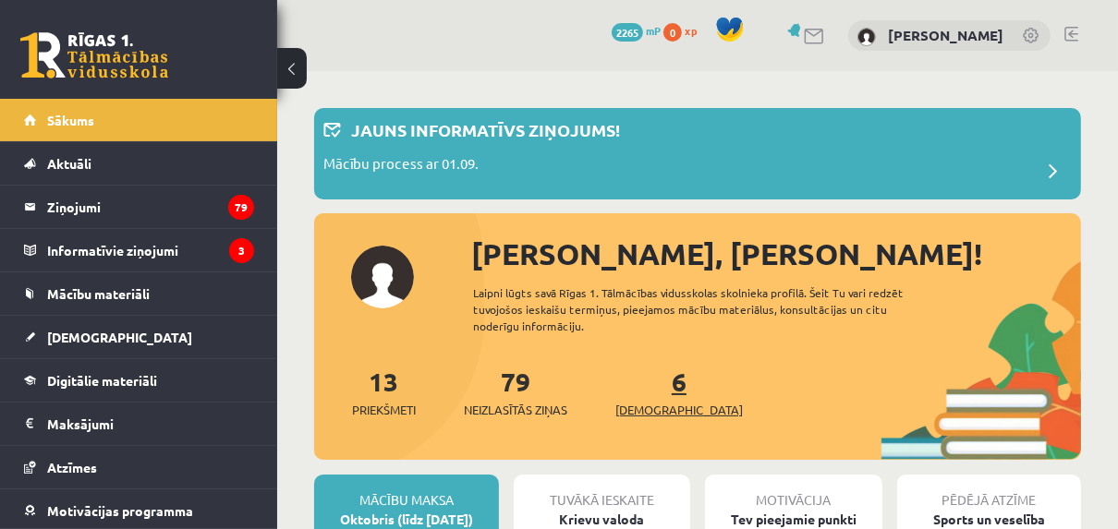
click at [659, 404] on span "[DEMOGRAPHIC_DATA]" at bounding box center [678, 410] width 127 height 18
click at [648, 408] on span "[DEMOGRAPHIC_DATA]" at bounding box center [678, 410] width 127 height 18
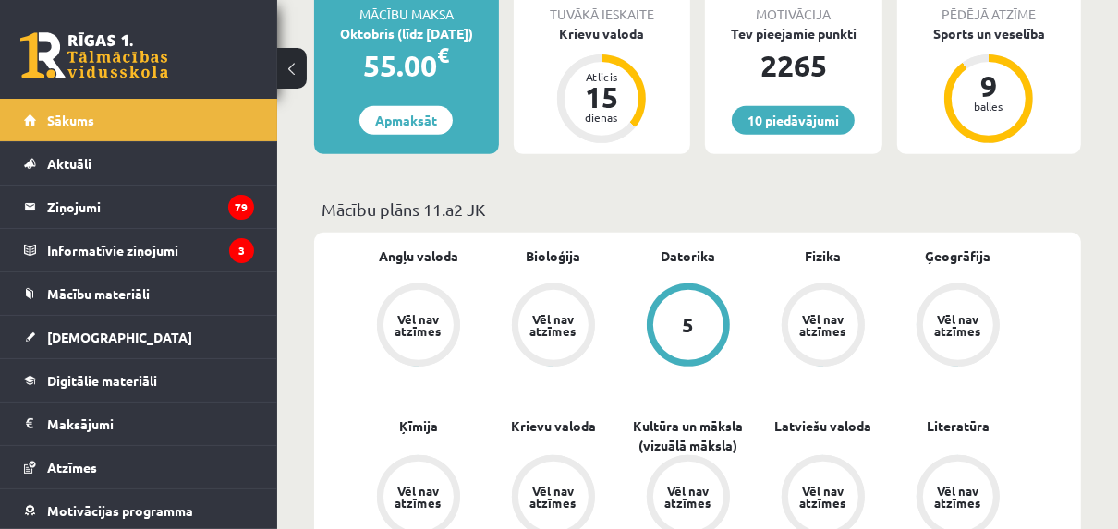
scroll to position [527, 0]
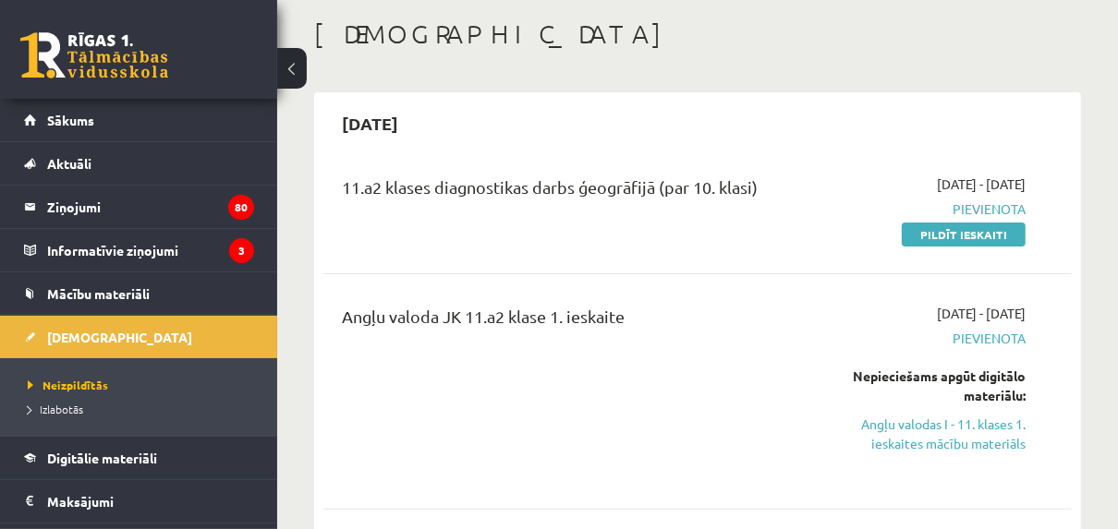
scroll to position [66, 0]
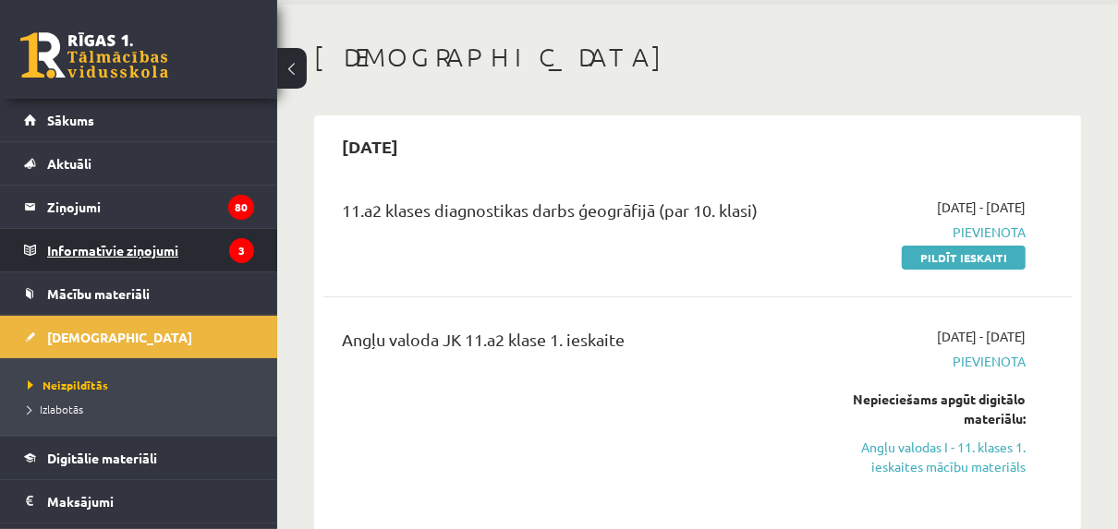
click at [78, 247] on legend "Informatīvie ziņojumi 3" at bounding box center [150, 250] width 207 height 42
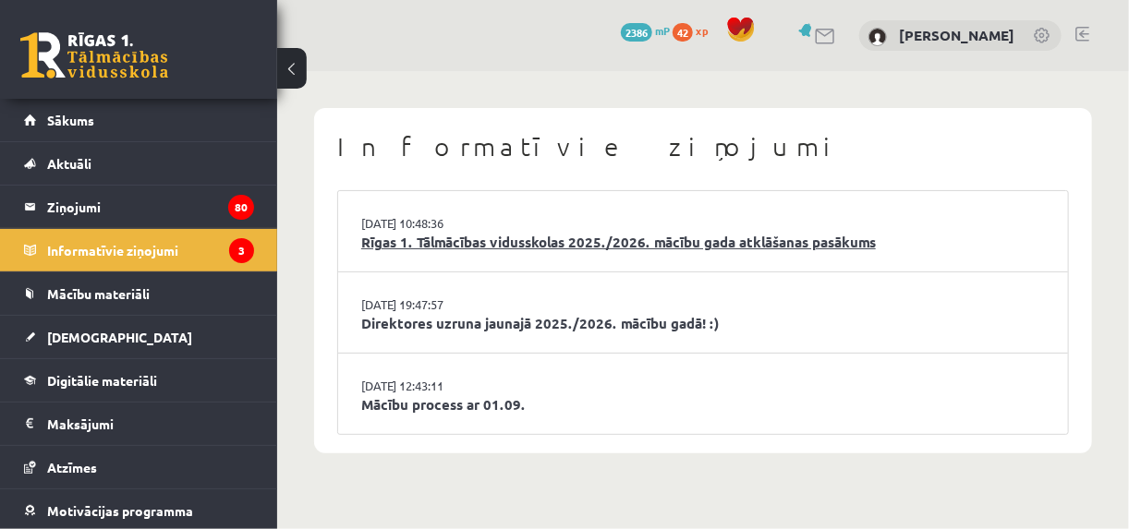
click at [478, 243] on link "Rīgas 1. Tālmācības vidusskolas 2025./2026. mācību gada atklāšanas pasākums" at bounding box center [702, 242] width 683 height 21
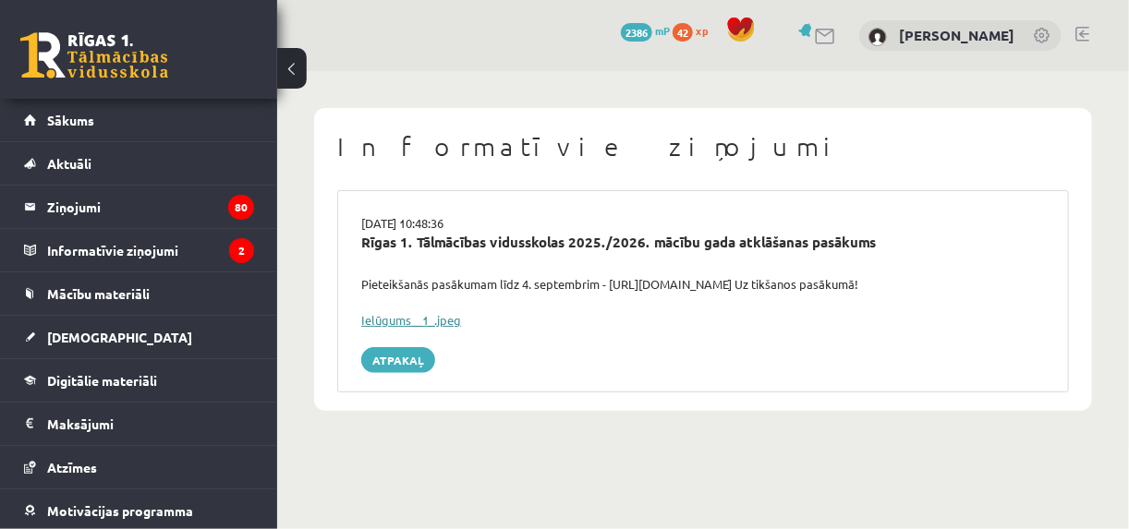
click at [452, 320] on link "Ielūgums__1_.jpeg" at bounding box center [411, 320] width 100 height 16
click at [100, 326] on link "[DEMOGRAPHIC_DATA]" at bounding box center [139, 337] width 230 height 42
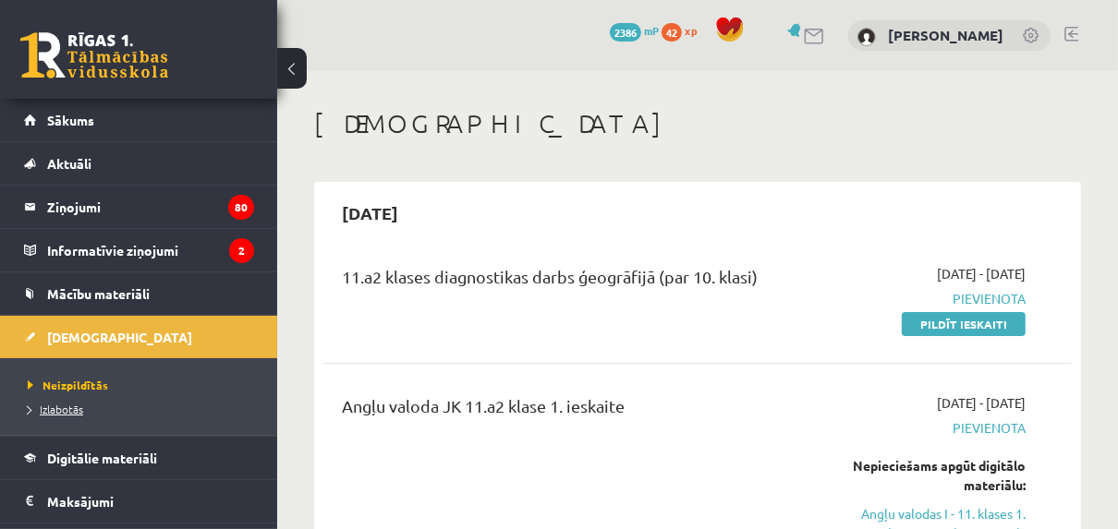
click at [71, 405] on span "Izlabotās" at bounding box center [55, 409] width 55 height 15
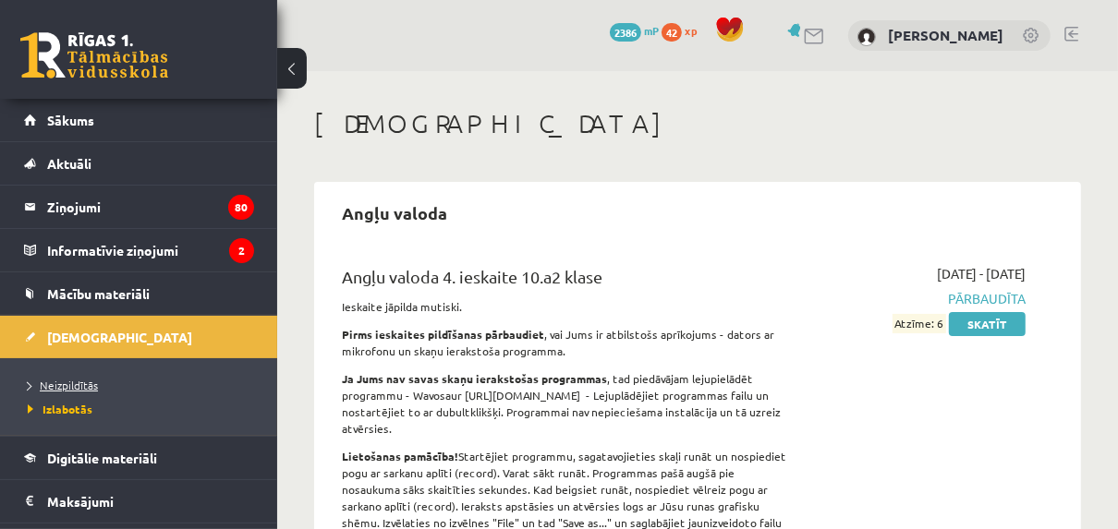
click at [78, 381] on span "Neizpildītās" at bounding box center [63, 385] width 70 height 15
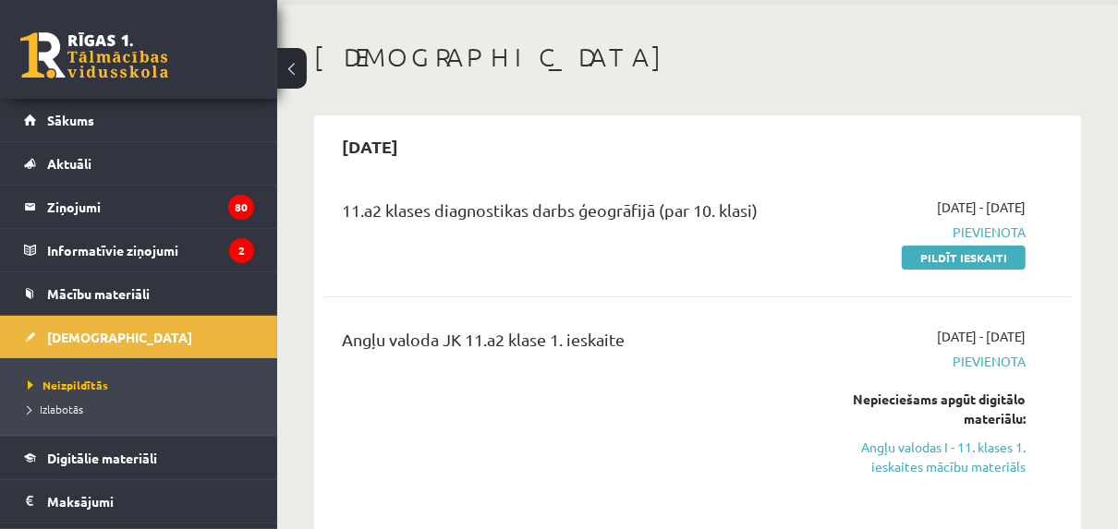
scroll to position [90, 0]
